Goal: Information Seeking & Learning: Check status

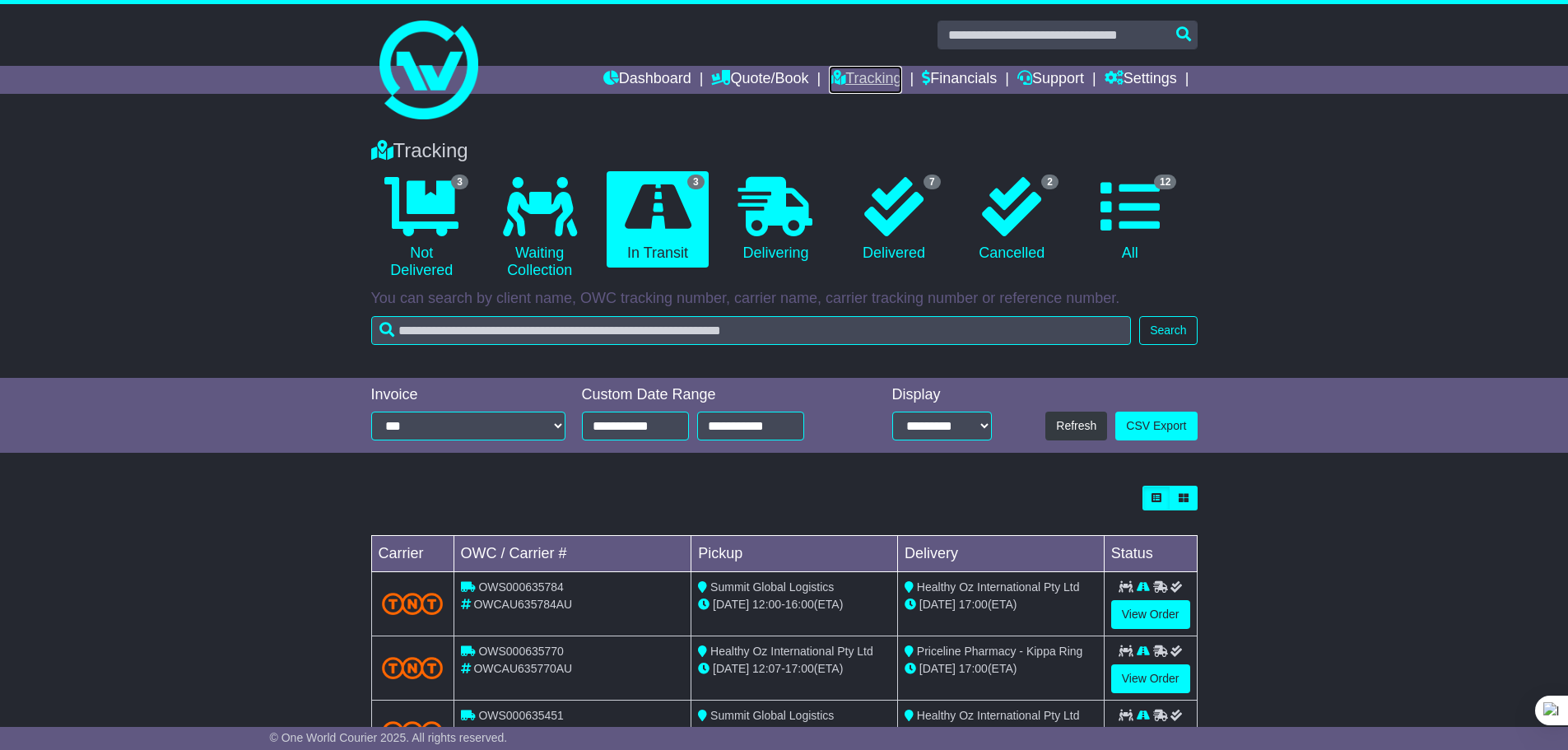
click at [855, 81] on link "Tracking" at bounding box center [865, 79] width 72 height 28
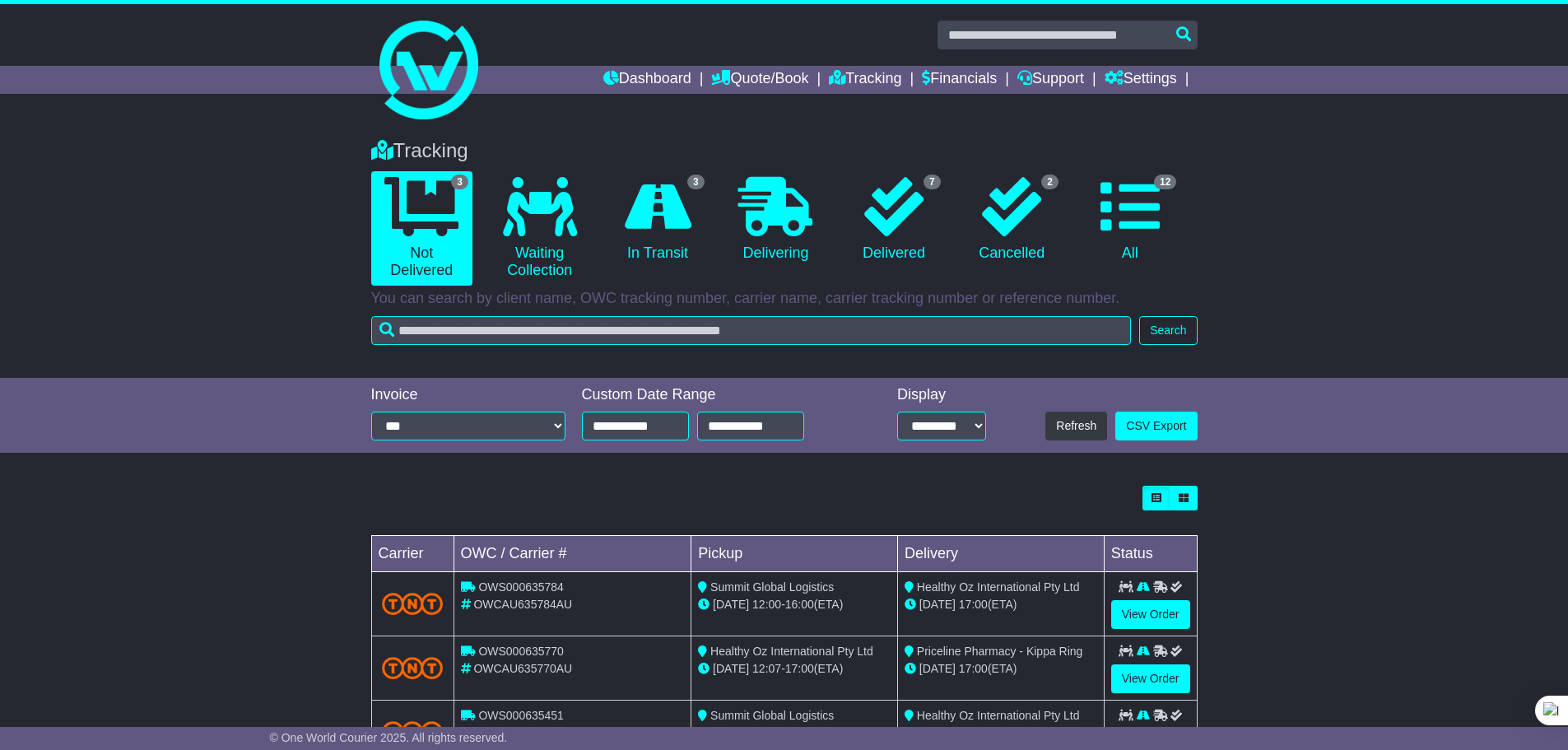
click at [673, 200] on icon at bounding box center [657, 206] width 66 height 59
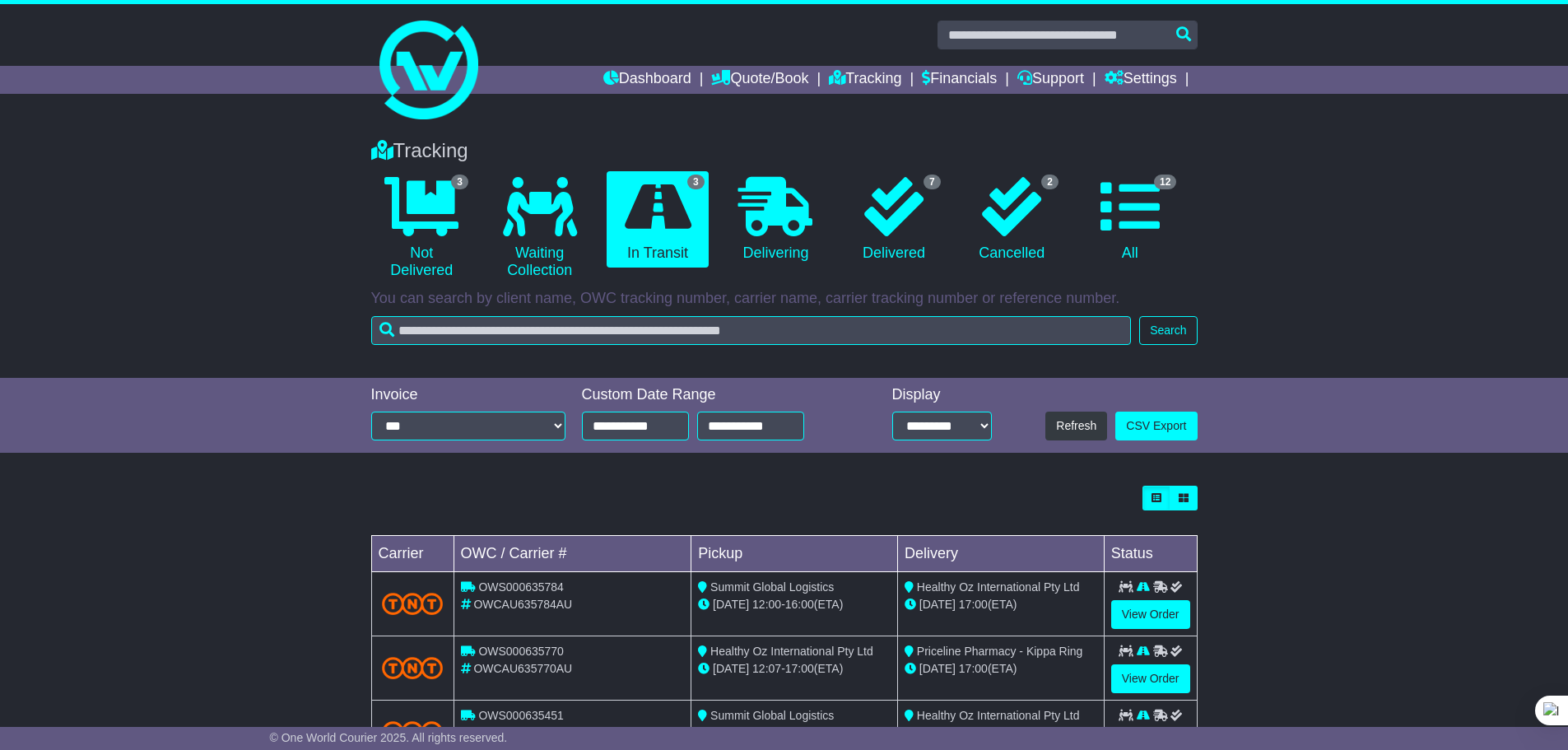
click at [1256, 599] on div "Loading... No bookings found Carrier OWC / Carrier # Pickup Delivery Status OWS…" at bounding box center [784, 634] width 1568 height 313
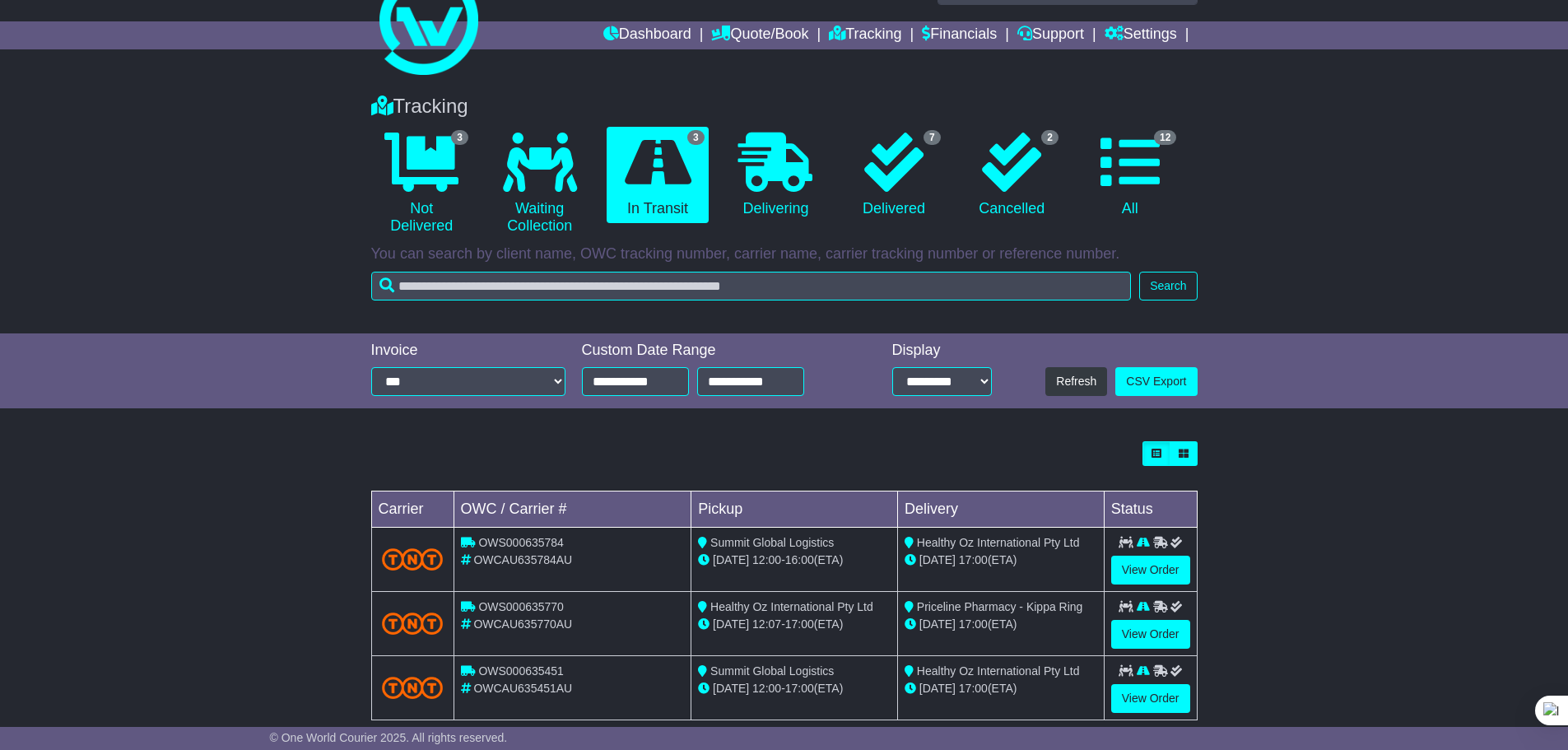
scroll to position [73, 0]
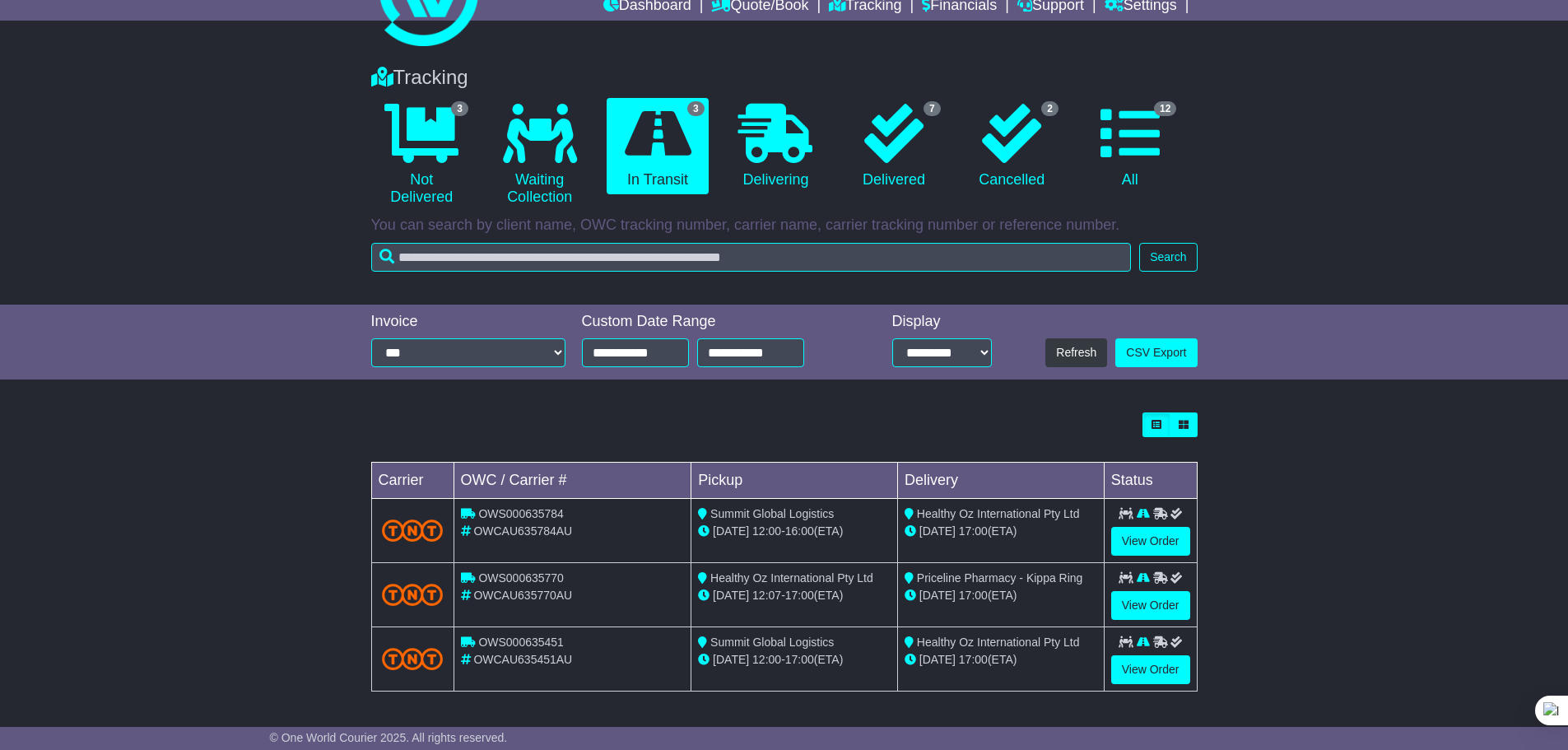
click at [1300, 542] on div "Loading... No bookings found Carrier OWC / Carrier # Pickup Delivery Status OWS…" at bounding box center [784, 561] width 1568 height 313
click at [1328, 590] on div "Loading... No bookings found Carrier OWC / Carrier # Pickup Delivery Status OWS…" at bounding box center [784, 561] width 1568 height 313
